Goal: Navigation & Orientation: Find specific page/section

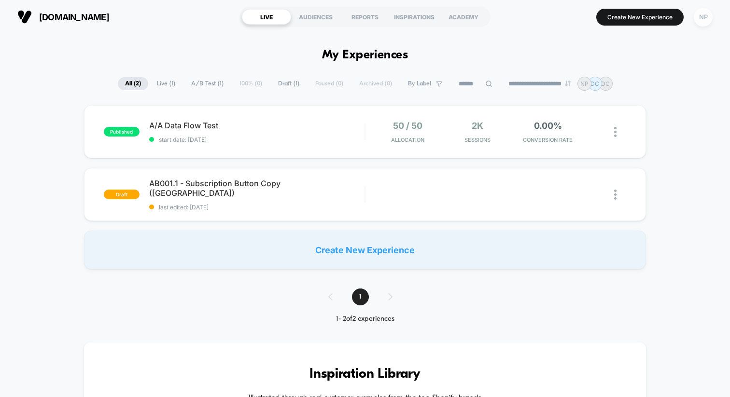
click at [704, 19] on div "NP" at bounding box center [703, 17] width 19 height 19
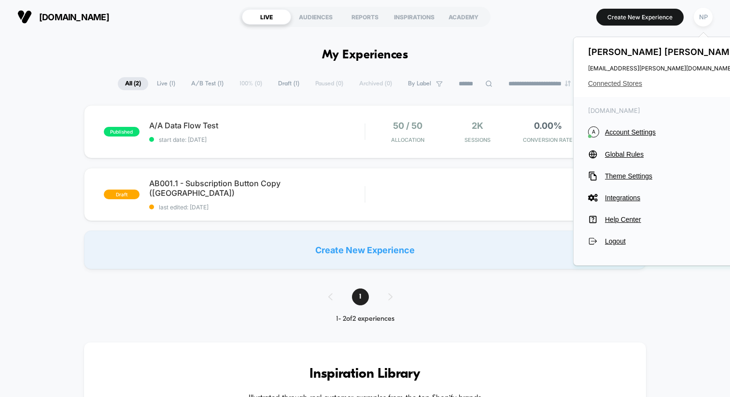
click at [624, 82] on span "Connected Stores" at bounding box center [664, 84] width 153 height 8
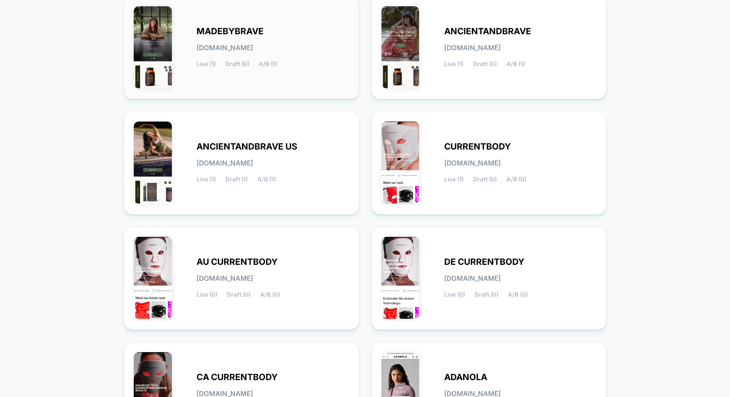
scroll to position [134, 0]
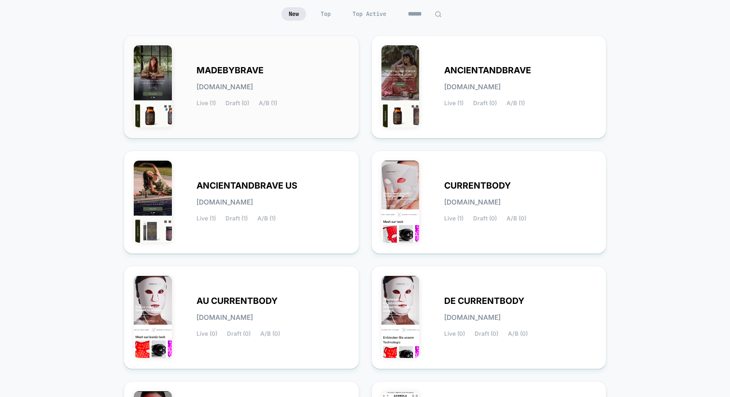
click at [311, 61] on div "MADEBYBRAVE [DOMAIN_NAME] Live (1) Draft (0) A/B (1)" at bounding box center [241, 86] width 215 height 83
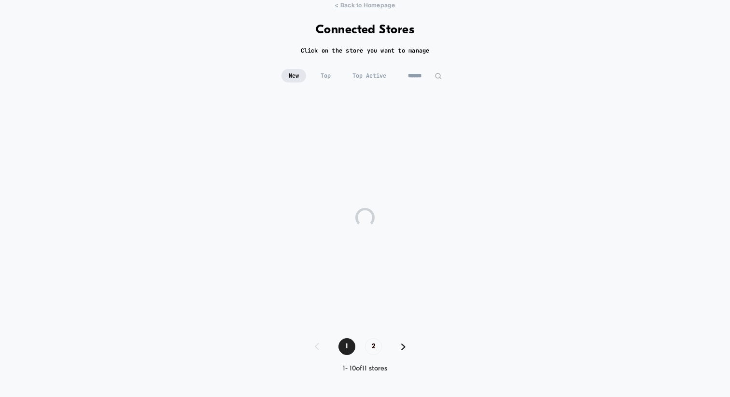
scroll to position [32, 0]
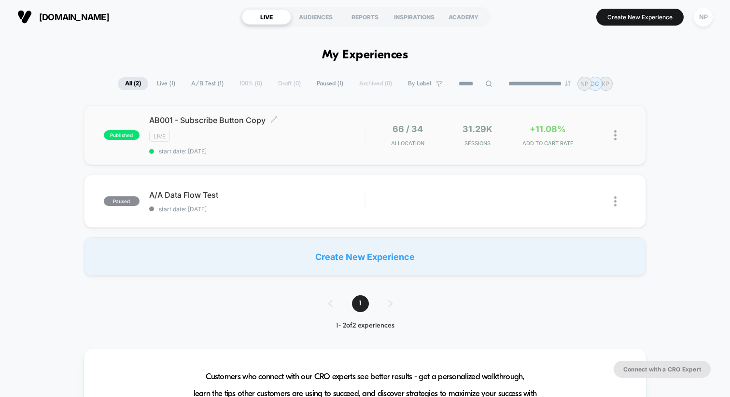
click at [293, 144] on div "AB001 - Subscribe Button Copy Click to edit experience details Click to edit ex…" at bounding box center [256, 135] width 215 height 40
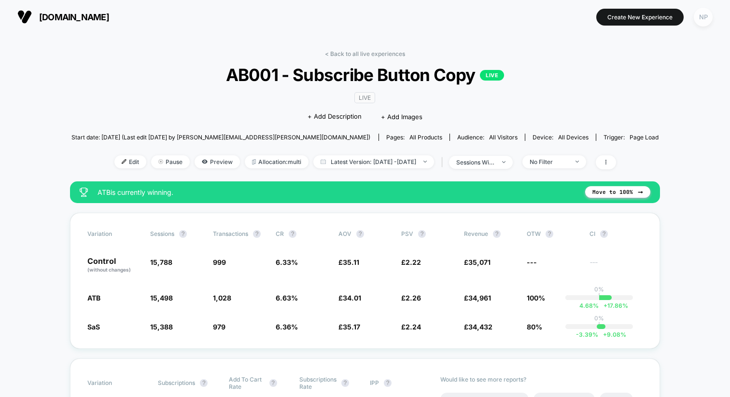
click at [697, 14] on div "NP" at bounding box center [703, 17] width 19 height 19
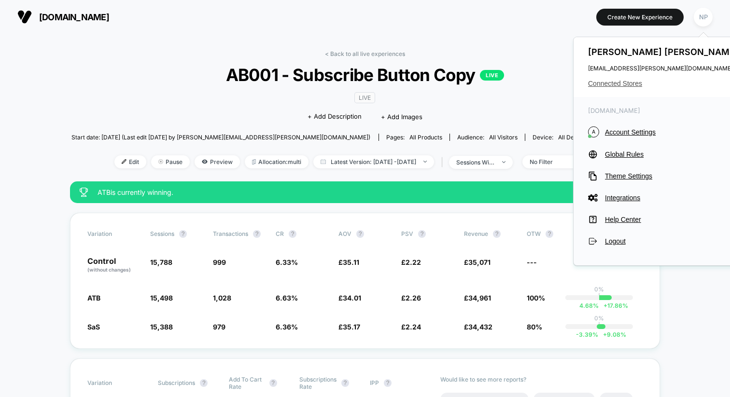
click at [627, 85] on span "Connected Stores" at bounding box center [664, 84] width 153 height 8
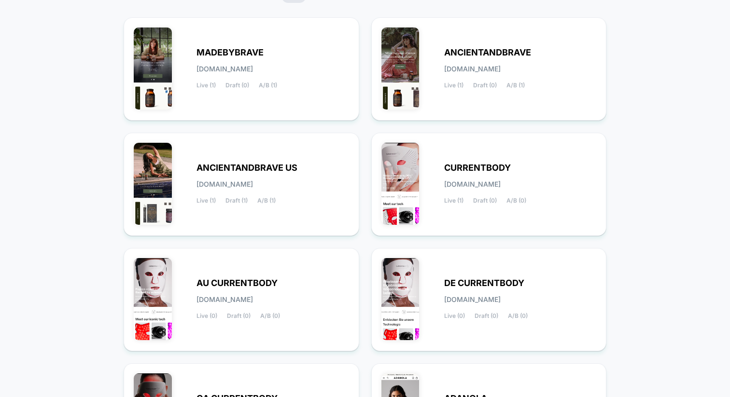
scroll to position [115, 0]
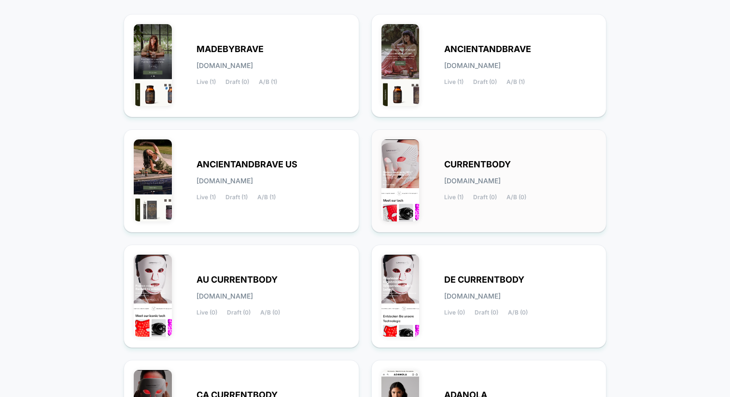
click at [483, 140] on div "CURRENTBODY currentbody.myshopify.com Live (1) Draft (0) A/B (0)" at bounding box center [488, 181] width 215 height 83
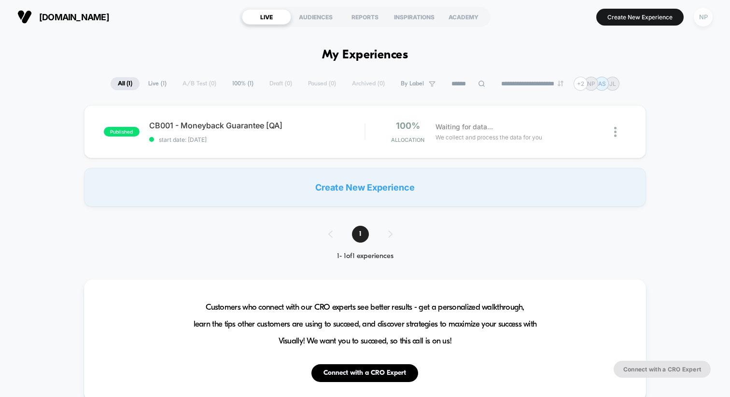
click at [706, 20] on div "NP" at bounding box center [703, 17] width 19 height 19
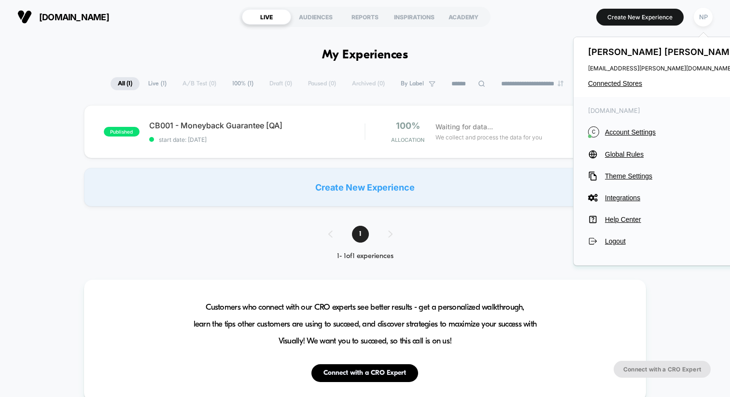
click at [623, 87] on div "Nick Phipps nick.phipps@vervaunt.com Connected Stores" at bounding box center [665, 67] width 182 height 60
click at [619, 83] on span "Connected Stores" at bounding box center [664, 84] width 153 height 8
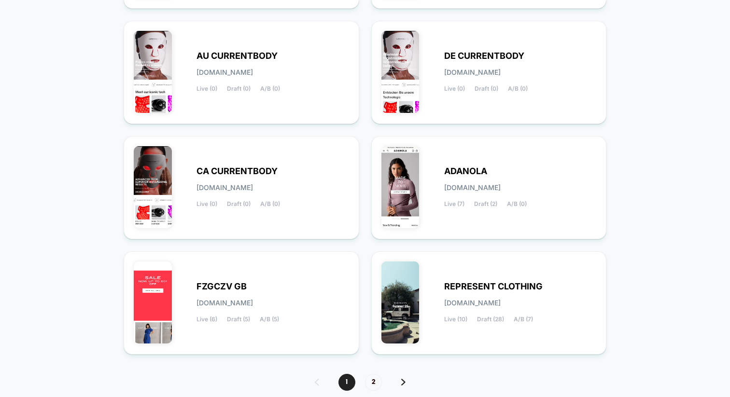
scroll to position [364, 0]
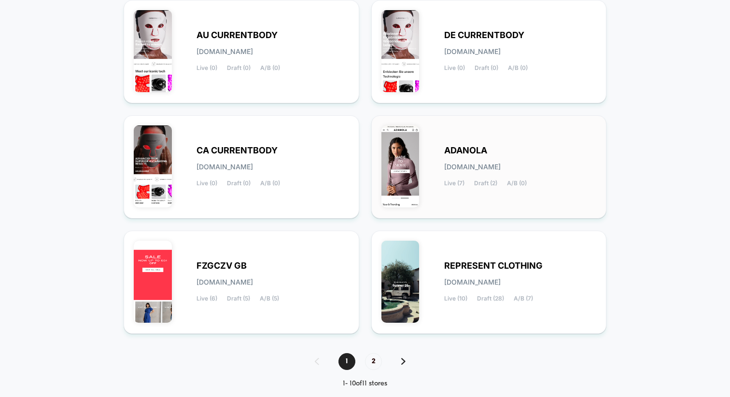
click at [464, 164] on span "[DOMAIN_NAME]" at bounding box center [472, 167] width 56 height 7
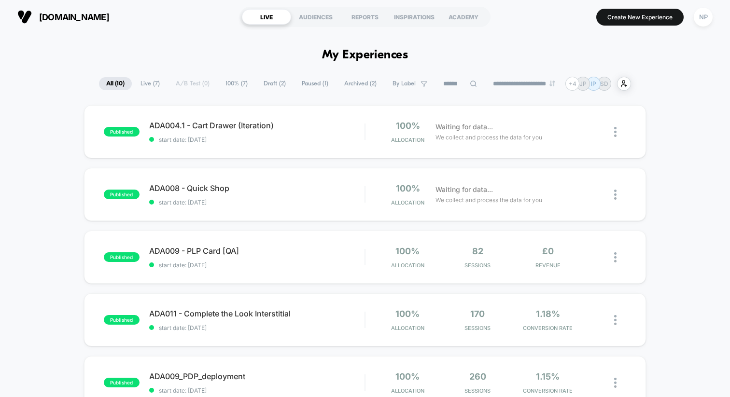
click at [715, 15] on div "adanola.com LIVE AUDIENCES REPORTS INSPIRATIONS ACADEMY Create New Experience NP" at bounding box center [365, 17] width 730 height 34
click at [693, 18] on button "NP" at bounding box center [703, 17] width 25 height 20
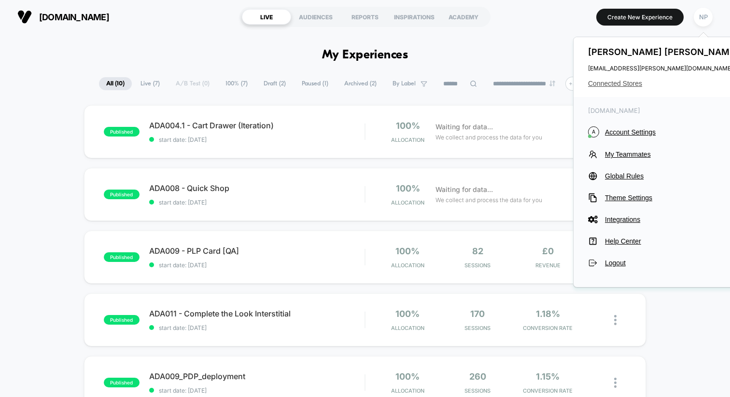
click at [599, 85] on span "Connected Stores" at bounding box center [664, 84] width 153 height 8
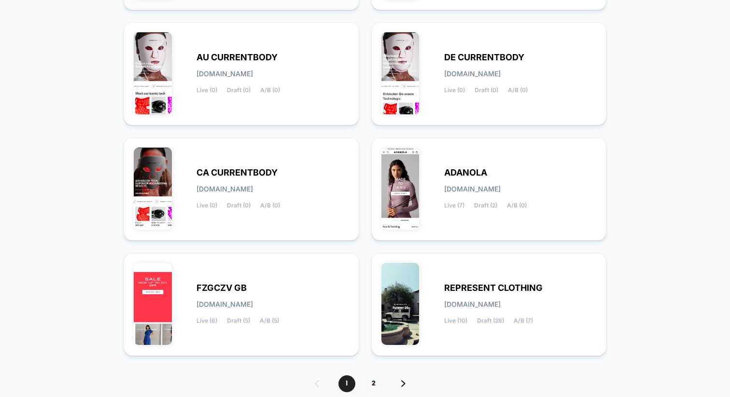
scroll to position [339, 0]
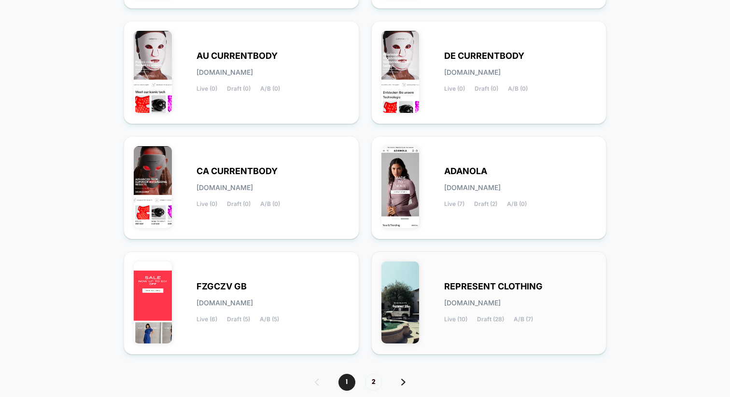
click at [457, 288] on span "REPRESENT CLOTHING" at bounding box center [493, 286] width 98 height 7
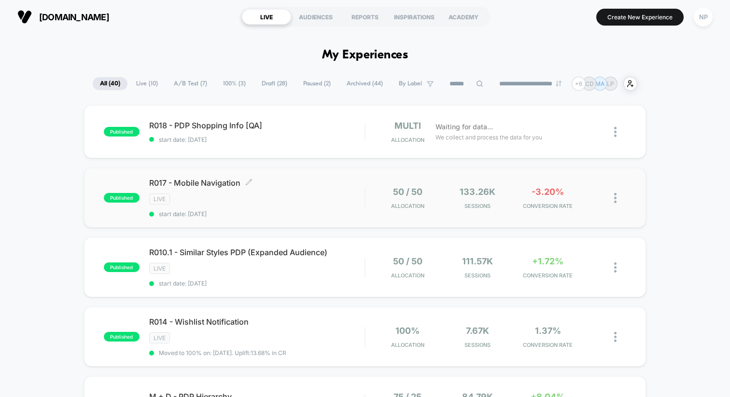
click at [318, 204] on div "R017 - Mobile Navigation Click to edit experience details Click to edit experie…" at bounding box center [256, 198] width 215 height 40
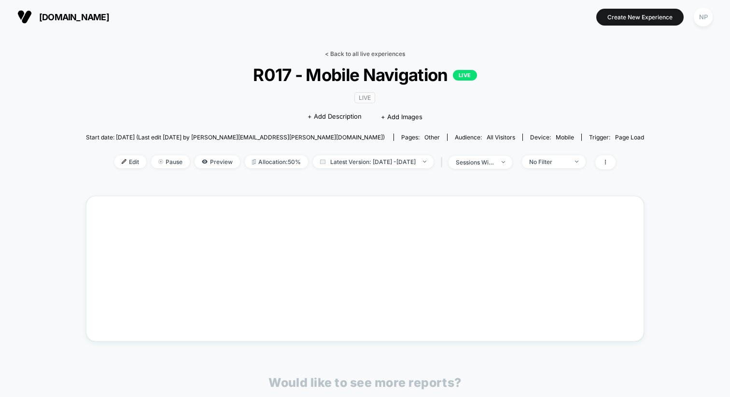
click at [336, 53] on link "< Back to all live experiences" at bounding box center [365, 53] width 80 height 7
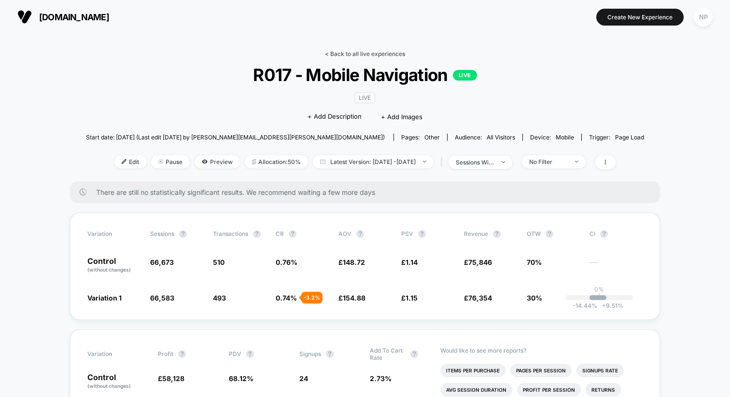
click at [365, 52] on link "< Back to all live experiences" at bounding box center [365, 53] width 80 height 7
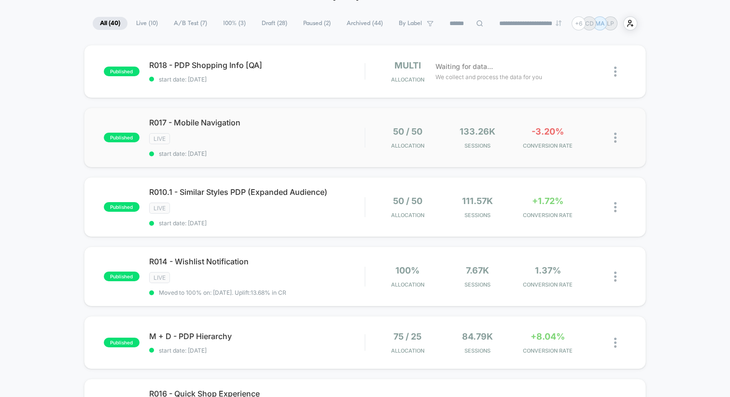
scroll to position [66, 0]
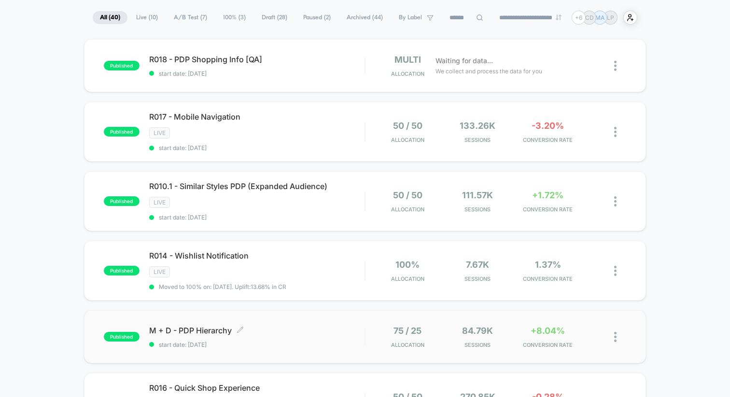
click at [304, 344] on span "start date: 02/09/2025" at bounding box center [256, 344] width 215 height 7
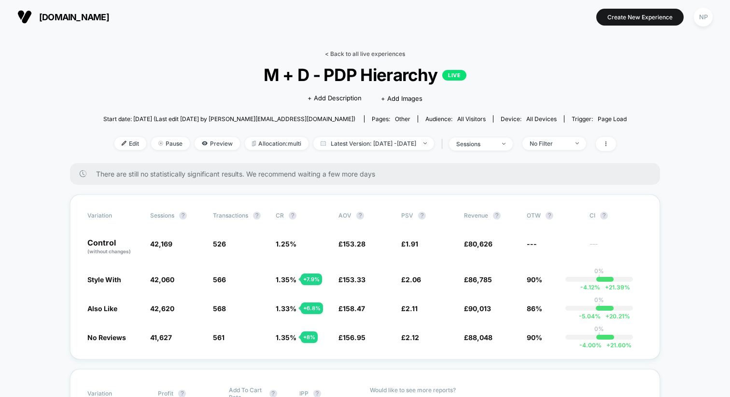
click at [359, 51] on link "< Back to all live experiences" at bounding box center [365, 53] width 80 height 7
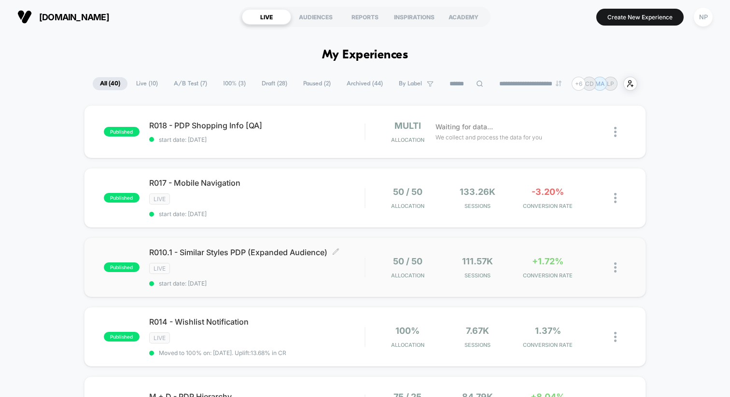
click at [322, 266] on div "LIVE" at bounding box center [256, 268] width 215 height 11
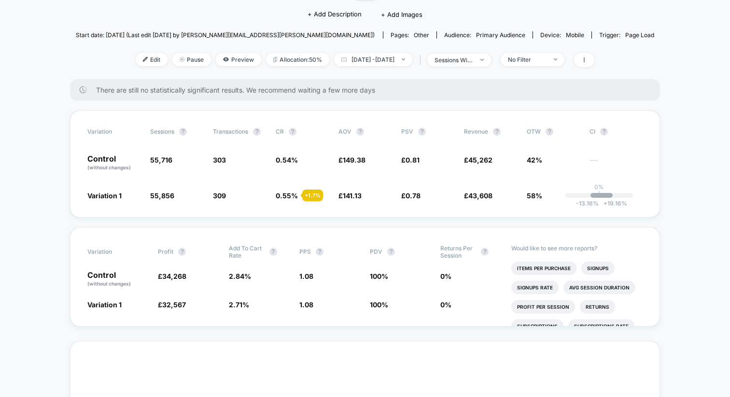
scroll to position [106, 0]
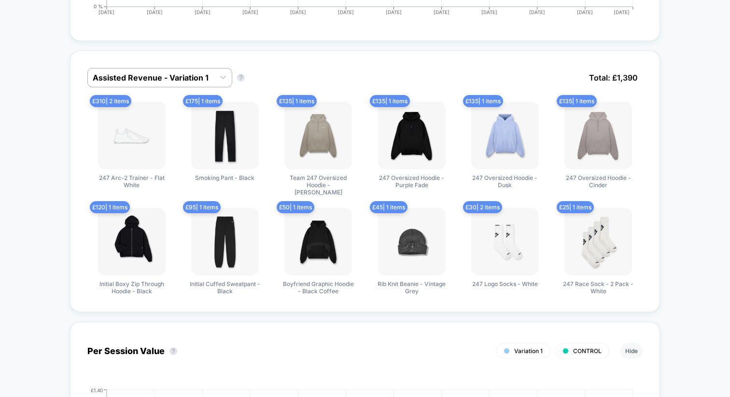
scroll to position [627, 0]
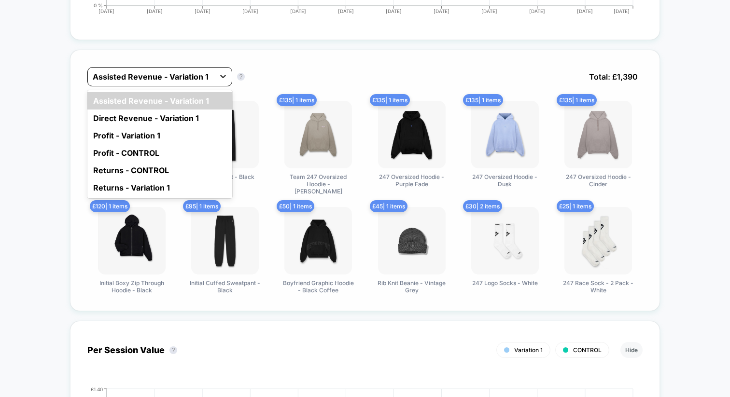
click at [218, 83] on div at bounding box center [222, 76] width 17 height 17
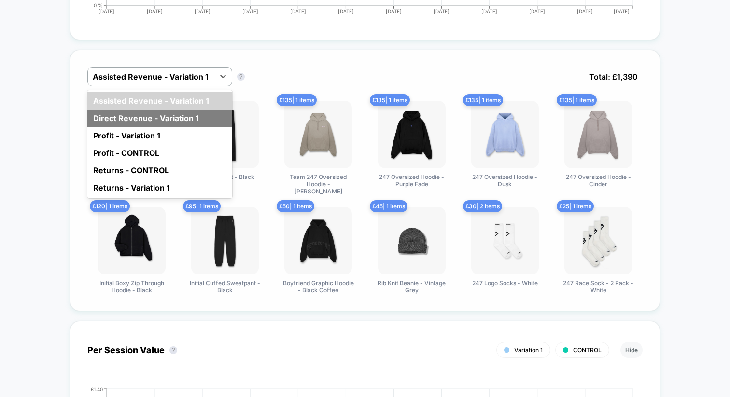
click at [213, 112] on div "Direct Revenue - Variation 1" at bounding box center [159, 118] width 145 height 17
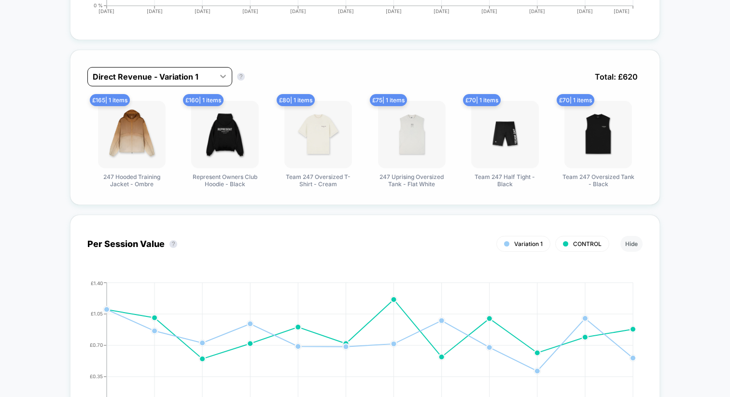
click at [215, 68] on div at bounding box center [222, 76] width 17 height 17
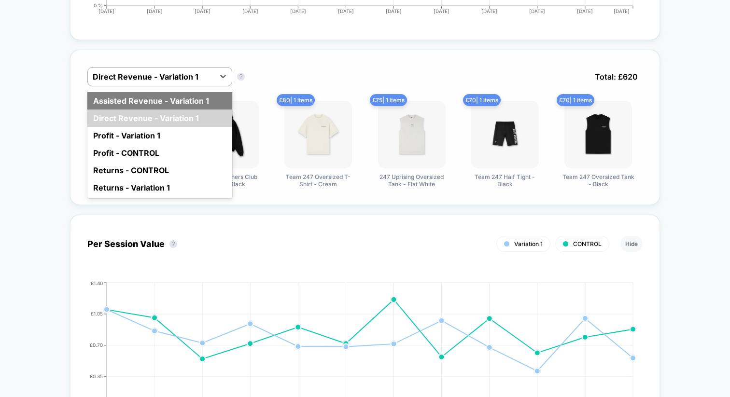
click at [209, 97] on div "Assisted Revenue - Variation 1" at bounding box center [159, 100] width 145 height 17
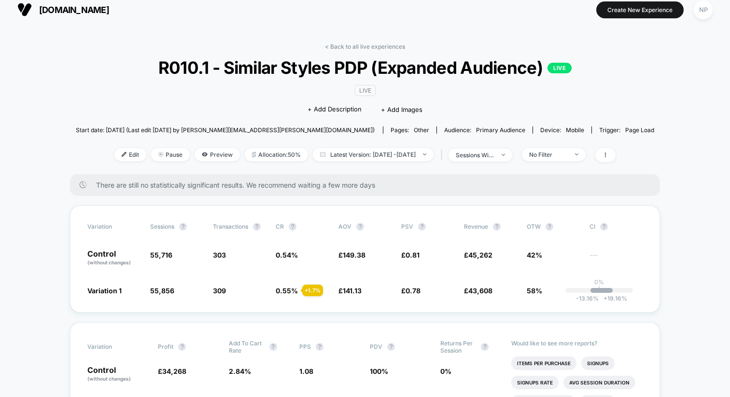
scroll to position [0, 0]
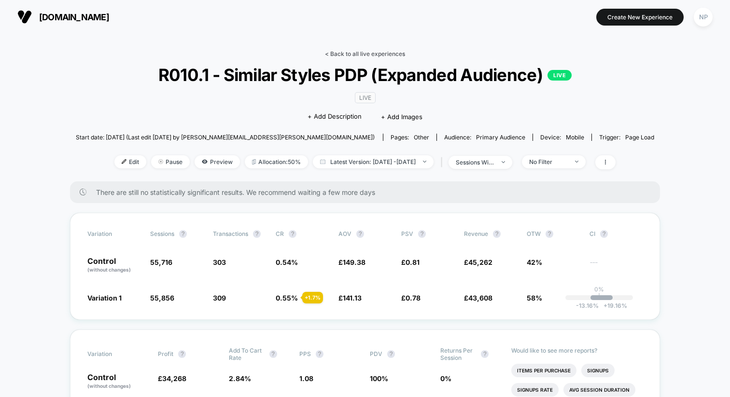
click at [371, 53] on link "< Back to all live experiences" at bounding box center [365, 53] width 80 height 7
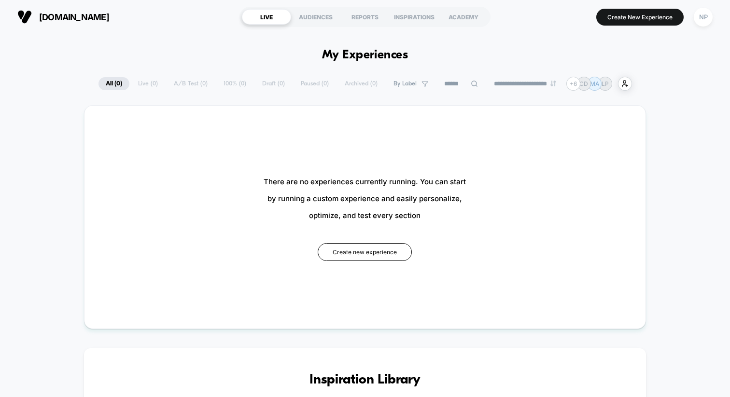
click at [693, 15] on button "NP" at bounding box center [703, 17] width 25 height 20
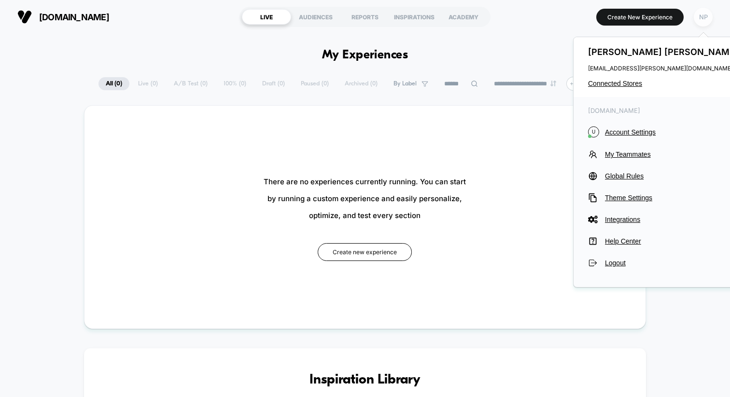
click at [697, 17] on div "NP" at bounding box center [703, 17] width 19 height 19
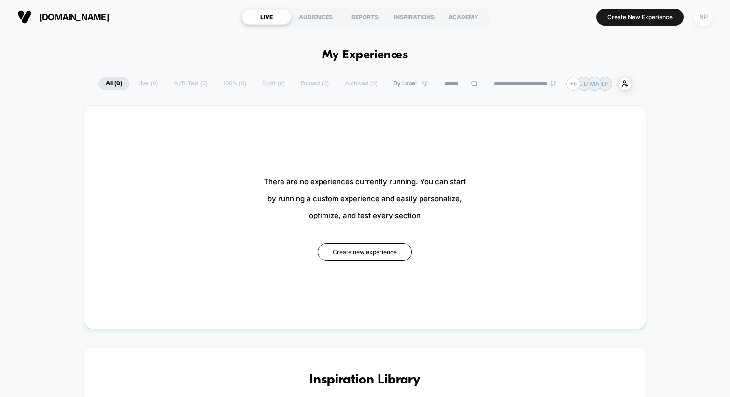
click at [697, 17] on div "NP" at bounding box center [703, 17] width 19 height 19
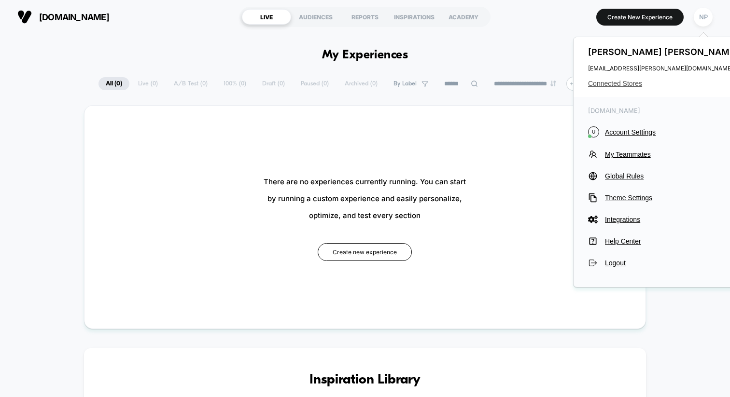
click at [622, 83] on span "Connected Stores" at bounding box center [664, 84] width 153 height 8
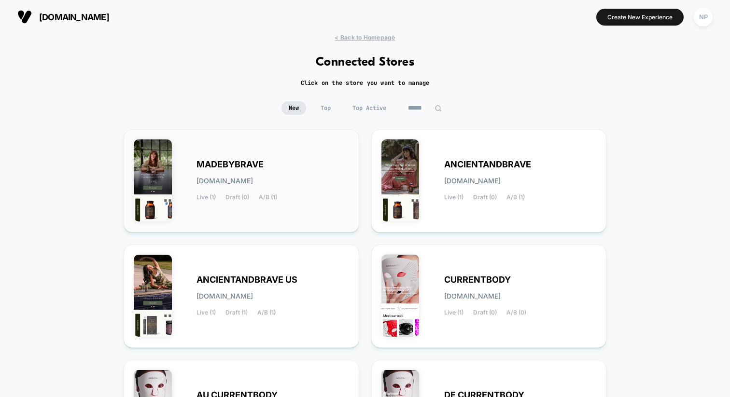
click at [275, 163] on div "MADEBYBRAVE madebybrave.myshopify.com Live (1) Draft (0) A/B (1)" at bounding box center [272, 181] width 153 height 40
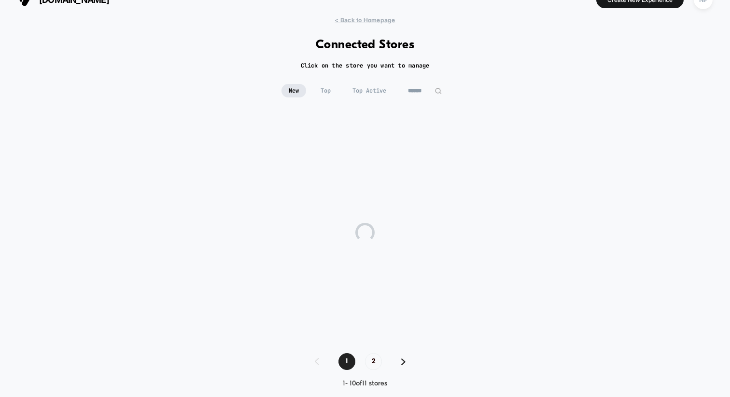
scroll to position [18, 0]
click at [372, 16] on span "< Back to Homepage" at bounding box center [365, 18] width 60 height 7
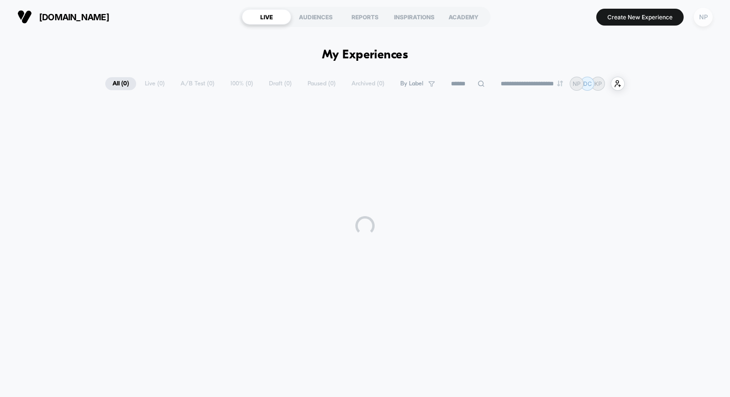
click at [699, 17] on div "NP" at bounding box center [703, 17] width 19 height 19
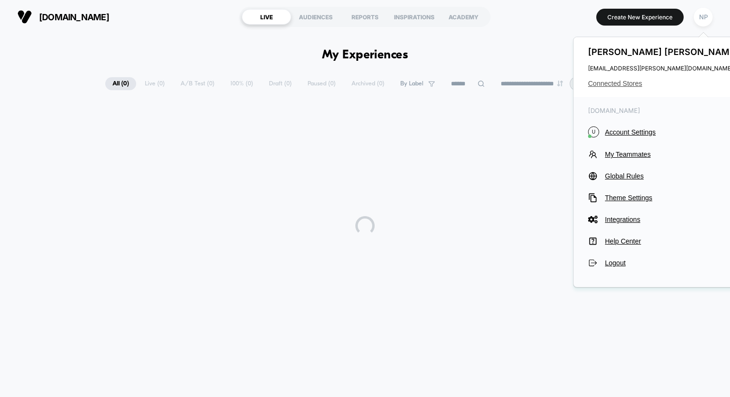
click at [625, 83] on span "Connected Stores" at bounding box center [664, 84] width 153 height 8
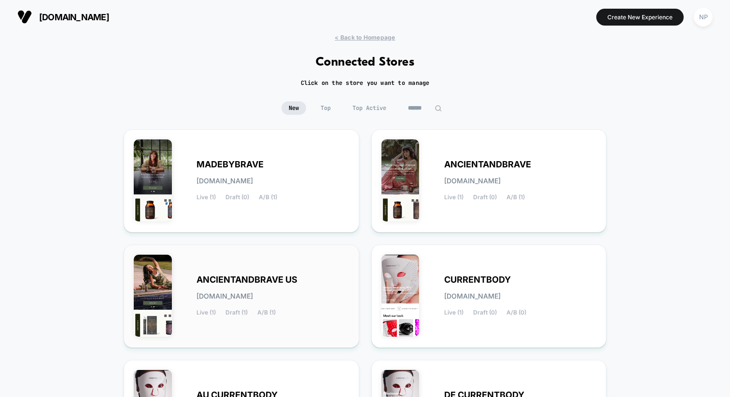
click at [274, 279] on span "ANCIENTANDBRAVE US" at bounding box center [246, 280] width 101 height 7
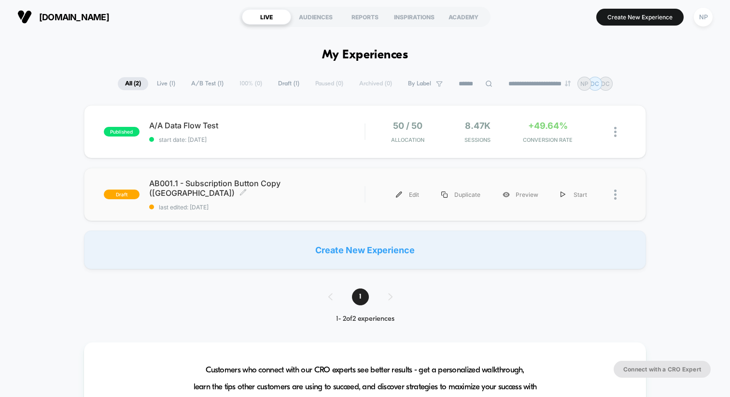
click at [338, 198] on div "AB001.1 - Subscription Button Copy (US) Click to edit experience details Click …" at bounding box center [256, 195] width 215 height 32
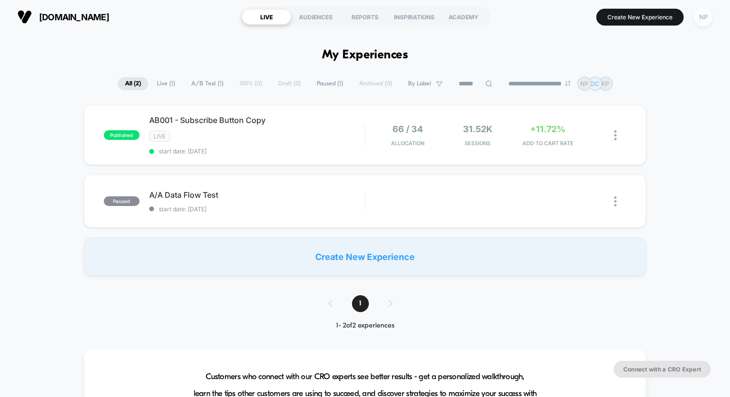
click at [703, 20] on div "NP" at bounding box center [703, 17] width 19 height 19
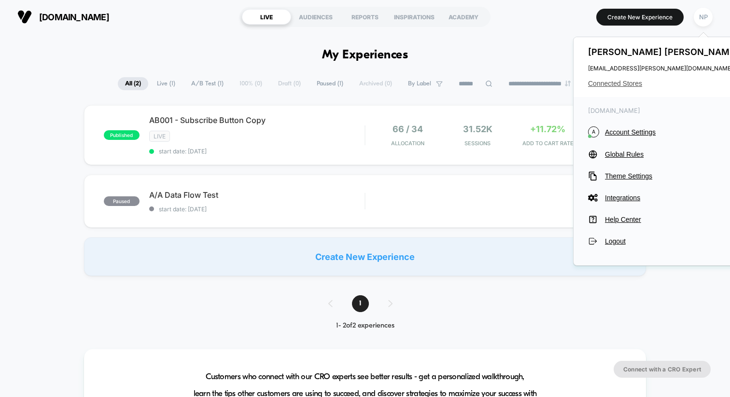
click at [619, 87] on span "Connected Stores" at bounding box center [664, 84] width 153 height 8
